Goal: Task Accomplishment & Management: Manage account settings

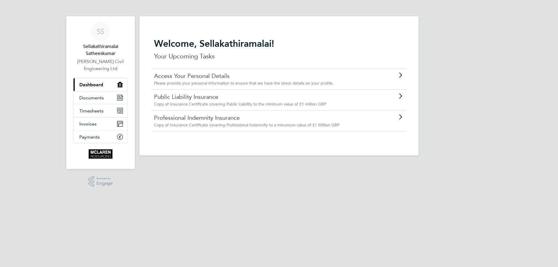
click at [237, 84] on span "Please provide your personal information to ensure that we have the latest deta…" at bounding box center [244, 82] width 180 height 5
